Goal: Task Accomplishment & Management: Manage account settings

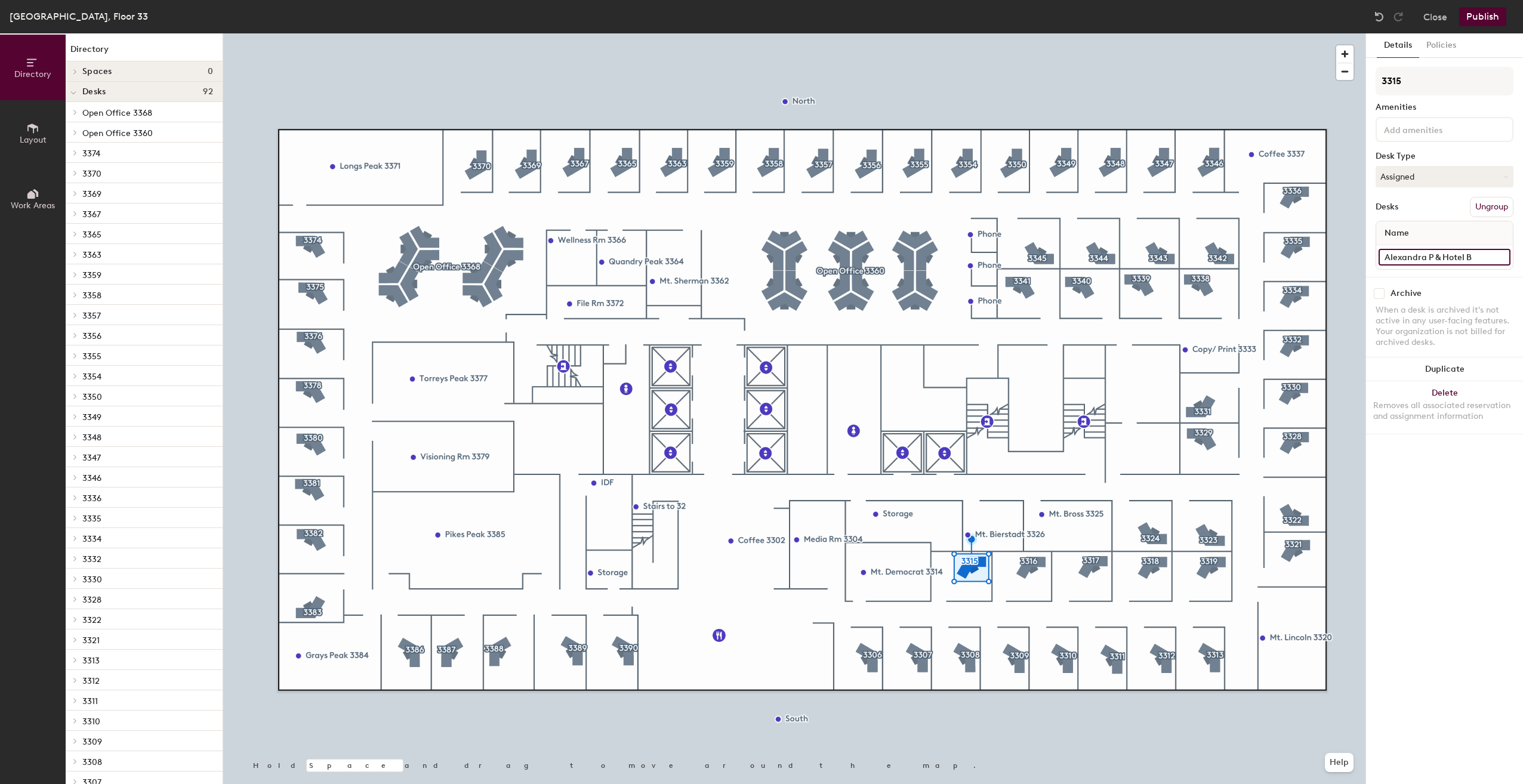
click at [1467, 253] on input "Alexandra P & Hotel B" at bounding box center [1445, 257] width 132 height 17
click at [1473, 259] on input "Alexandra P & Hotel B" at bounding box center [1445, 257] width 132 height 17
type input "Alexandra P & Hotel A"
click at [1478, 24] on button "Publish" at bounding box center [1483, 17] width 47 height 19
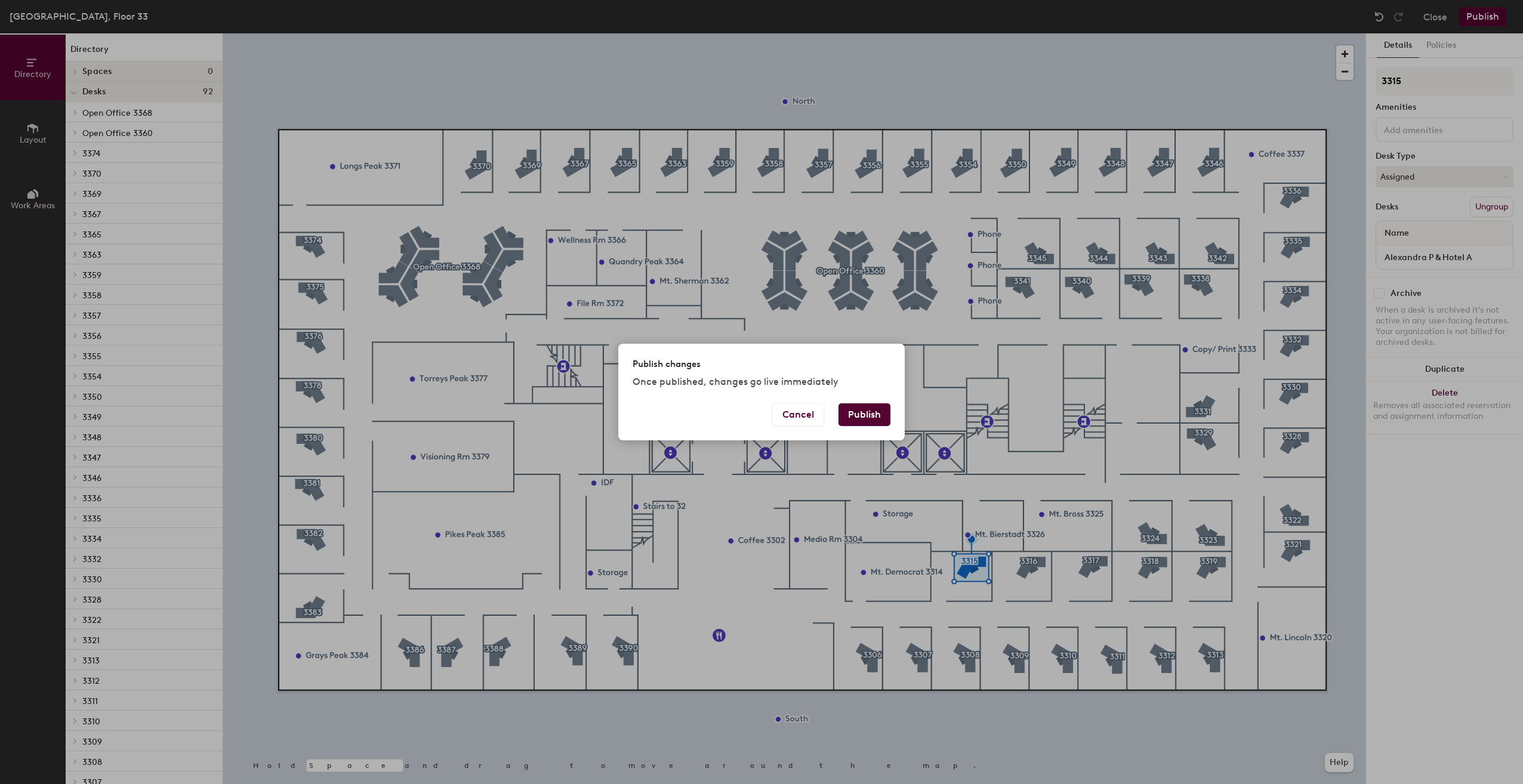
click at [860, 415] on button "Publish" at bounding box center [864, 415] width 52 height 23
